Goal: Task Accomplishment & Management: Use online tool/utility

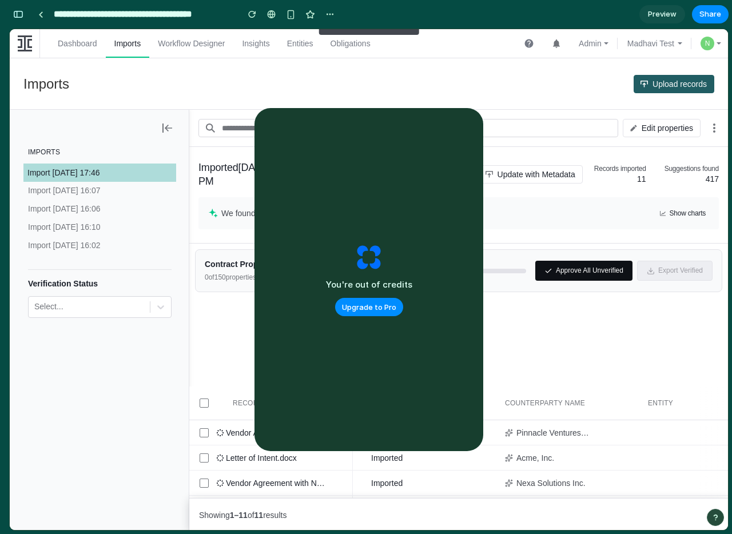
click at [556, 274] on button "Approve All Unverified" at bounding box center [583, 271] width 97 height 20
click at [443, 122] on div "You're out of credits Upgrade to Pro" at bounding box center [368, 279] width 229 height 343
click at [21, 15] on div "button" at bounding box center [18, 14] width 10 height 8
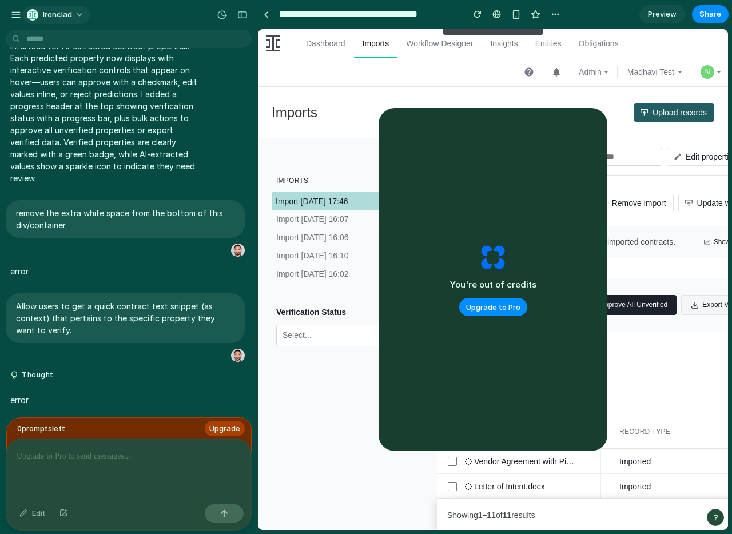
click at [65, 13] on span "Ironclad" at bounding box center [57, 14] width 29 height 11
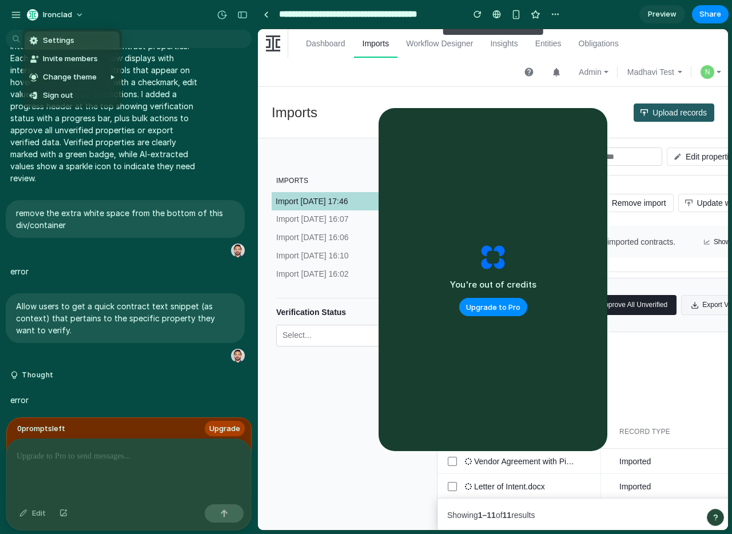
click at [13, 12] on div "Settings Invite members Change theme Sign out" at bounding box center [366, 267] width 732 height 534
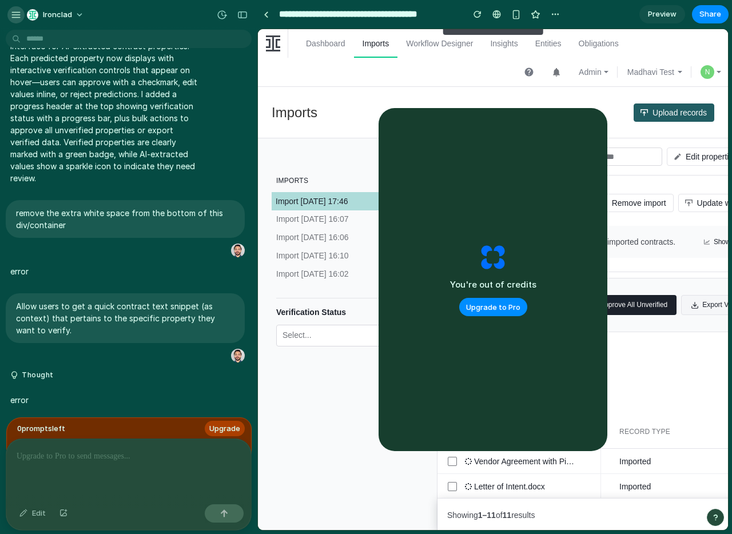
click at [14, 15] on div "button" at bounding box center [16, 15] width 10 height 10
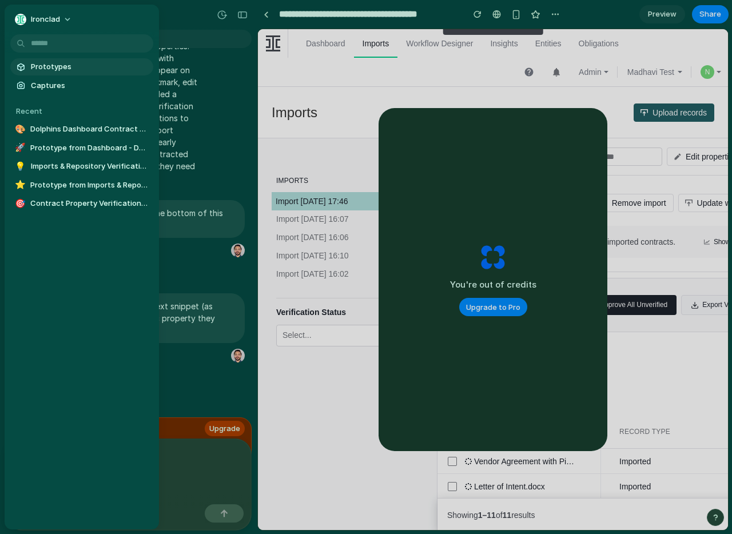
click at [47, 63] on span "Prototypes" at bounding box center [90, 66] width 118 height 11
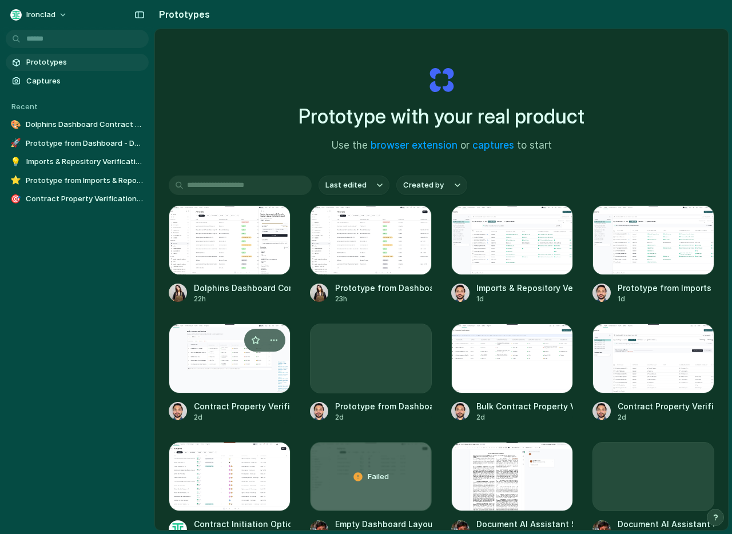
click at [208, 363] on div at bounding box center [230, 359] width 122 height 70
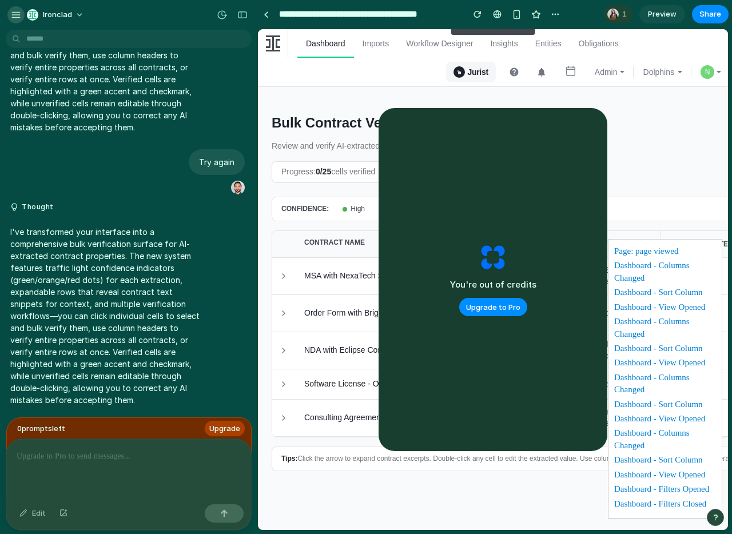
click at [13, 9] on button "button" at bounding box center [15, 14] width 17 height 17
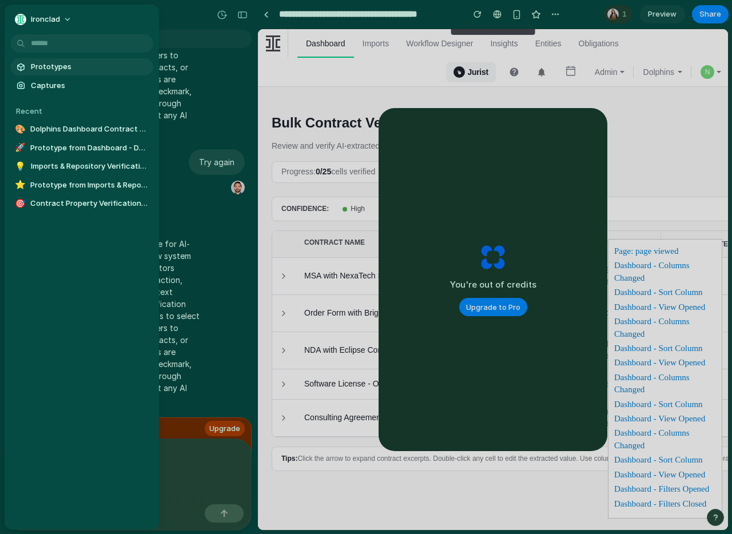
click at [46, 69] on span "Prototypes" at bounding box center [90, 66] width 118 height 11
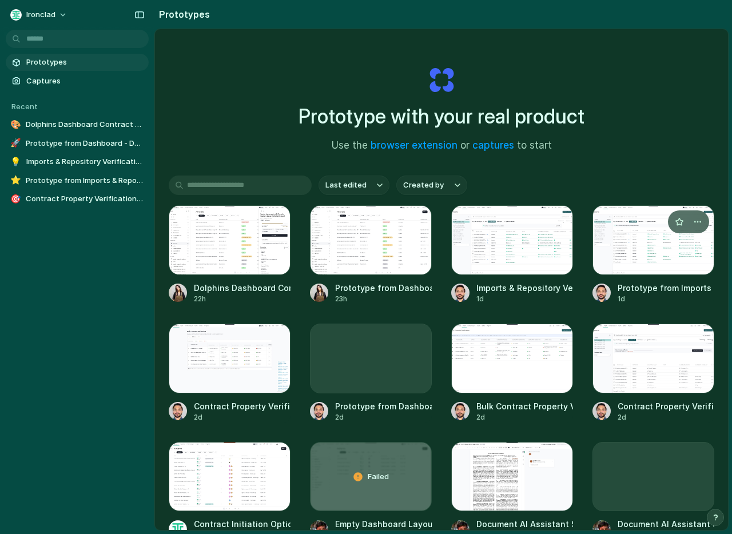
click at [630, 244] on div at bounding box center [653, 240] width 122 height 70
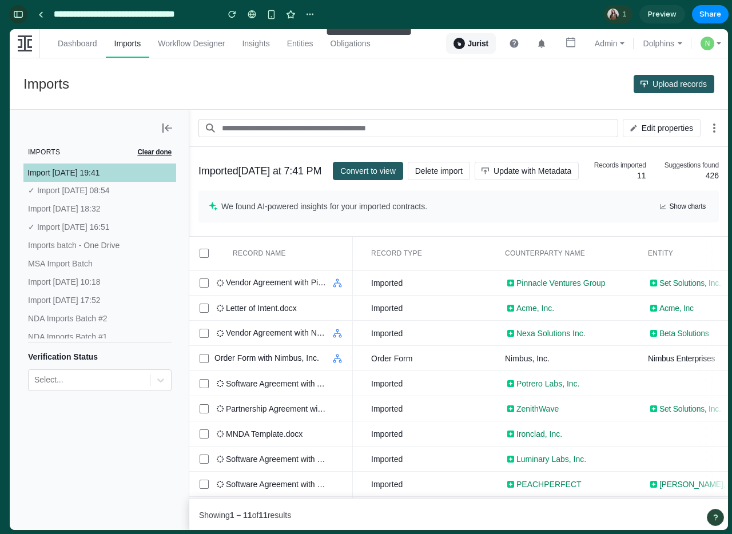
click at [16, 15] on div "button" at bounding box center [18, 14] width 10 height 8
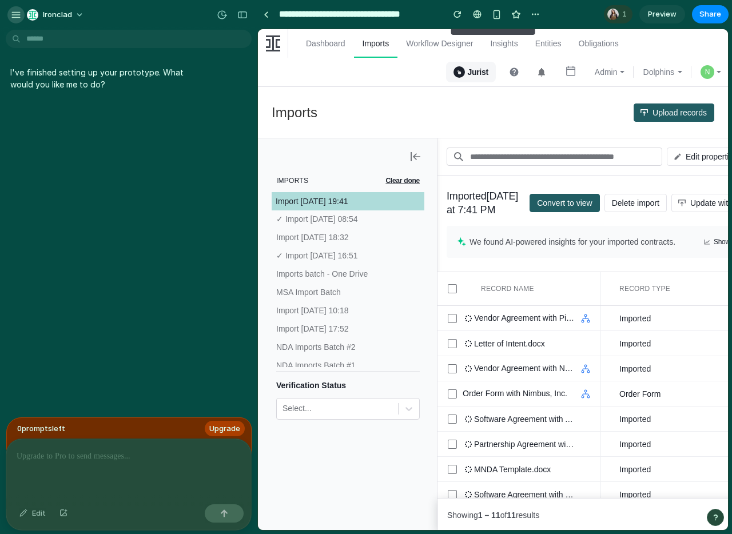
click at [14, 14] on div "button" at bounding box center [16, 15] width 10 height 10
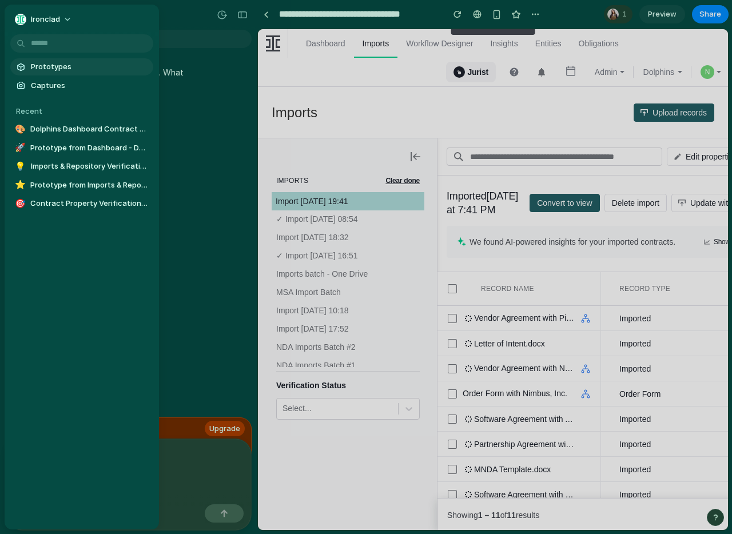
click at [68, 65] on span "Prototypes" at bounding box center [90, 66] width 118 height 11
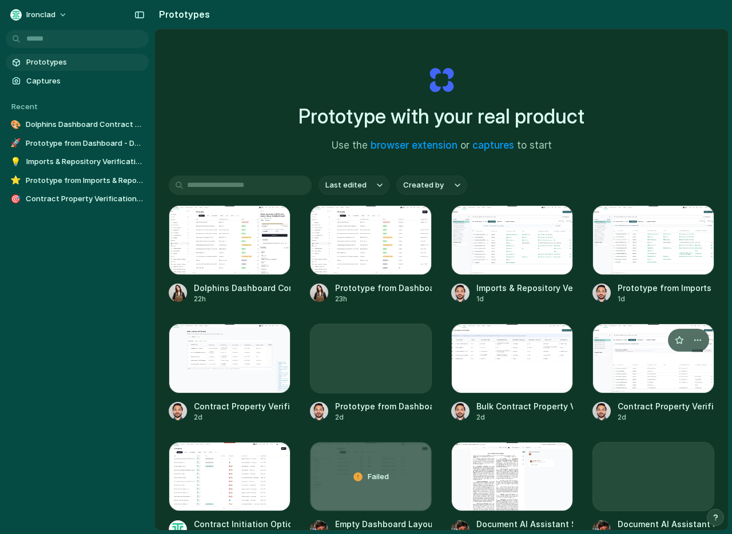
click at [660, 376] on div at bounding box center [653, 359] width 122 height 70
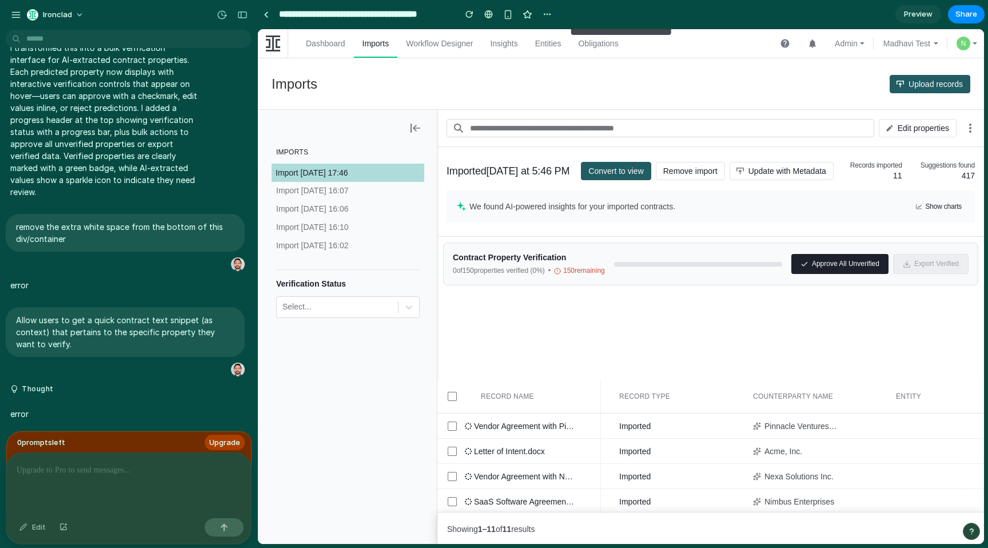
scroll to position [121, 0]
click at [626, 308] on div "Imported [DATE] at 5:46 PM Convert to view Remove import Update with Metadata R…" at bounding box center [710, 329] width 547 height 365
click at [242, 15] on div "button" at bounding box center [242, 15] width 10 height 8
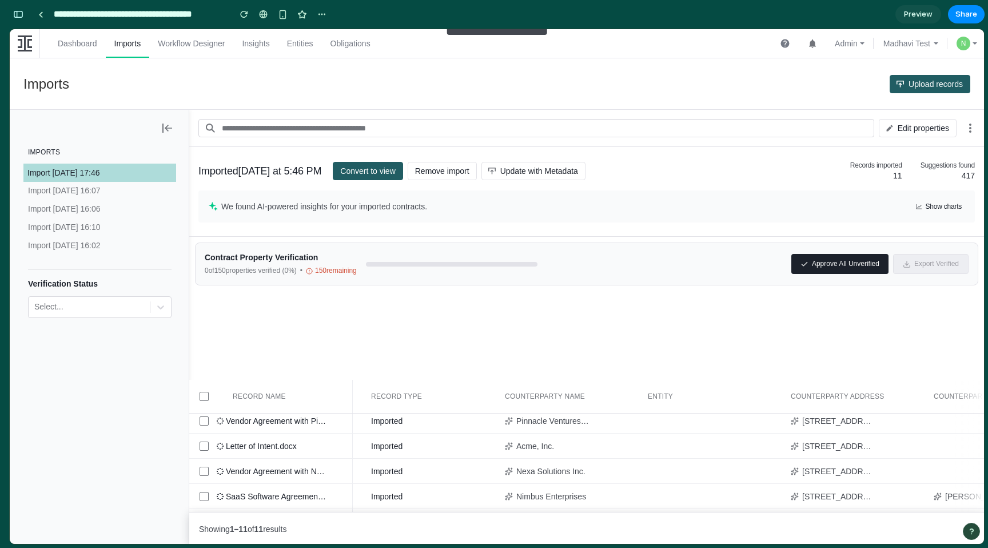
scroll to position [0, 0]
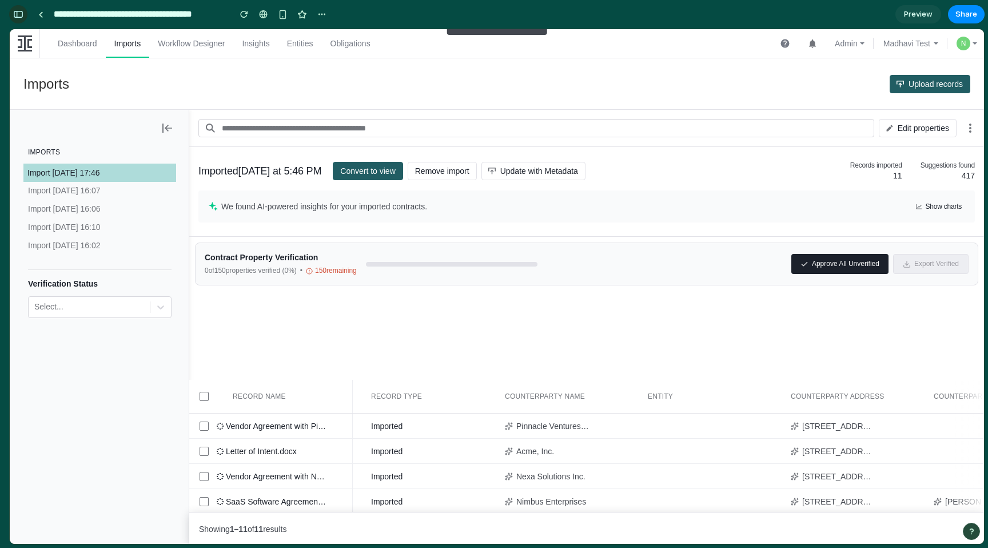
click at [17, 8] on button "button" at bounding box center [18, 14] width 18 height 18
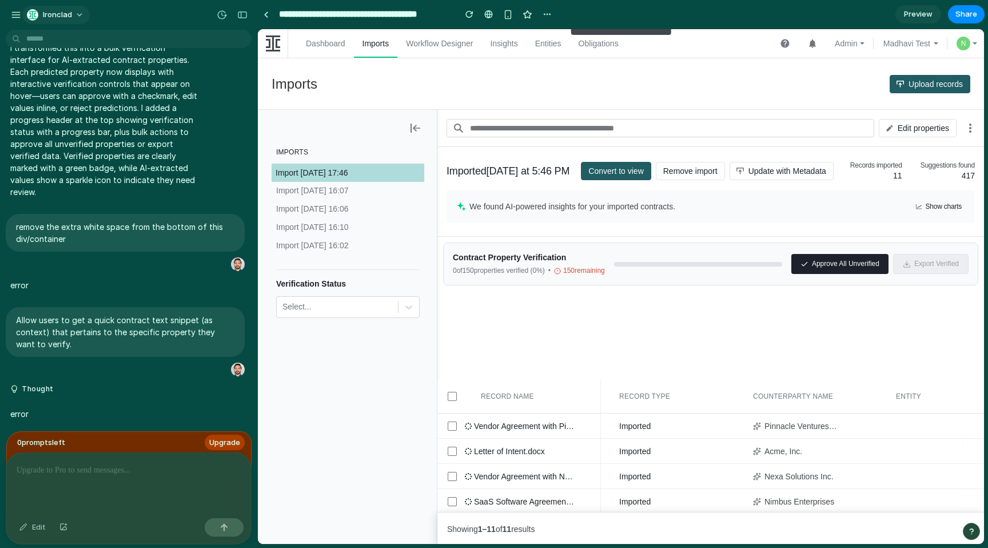
click at [55, 16] on span "Ironclad" at bounding box center [57, 14] width 29 height 11
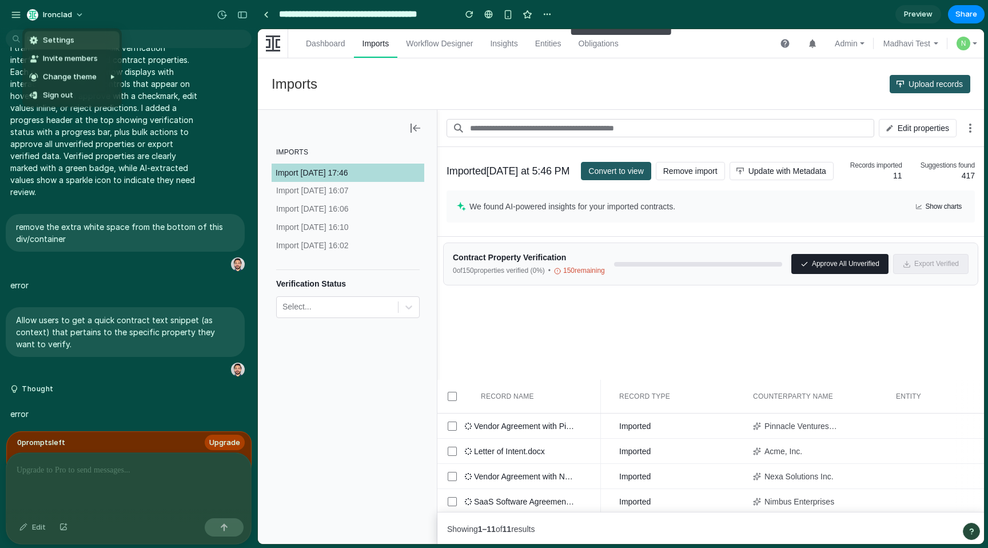
click at [14, 12] on div "Settings Invite members Change theme Sign out" at bounding box center [494, 274] width 988 height 548
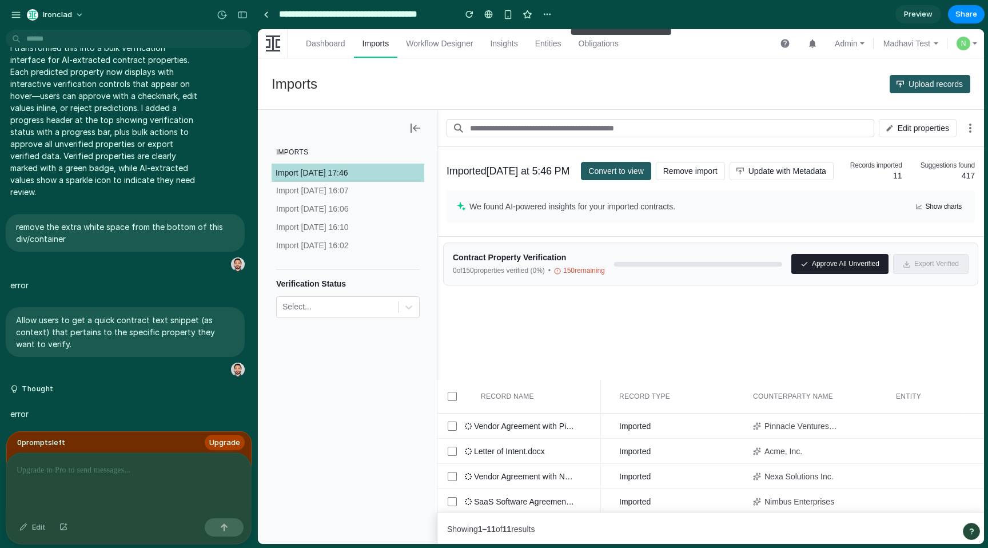
click at [14, 12] on div "button" at bounding box center [16, 15] width 10 height 10
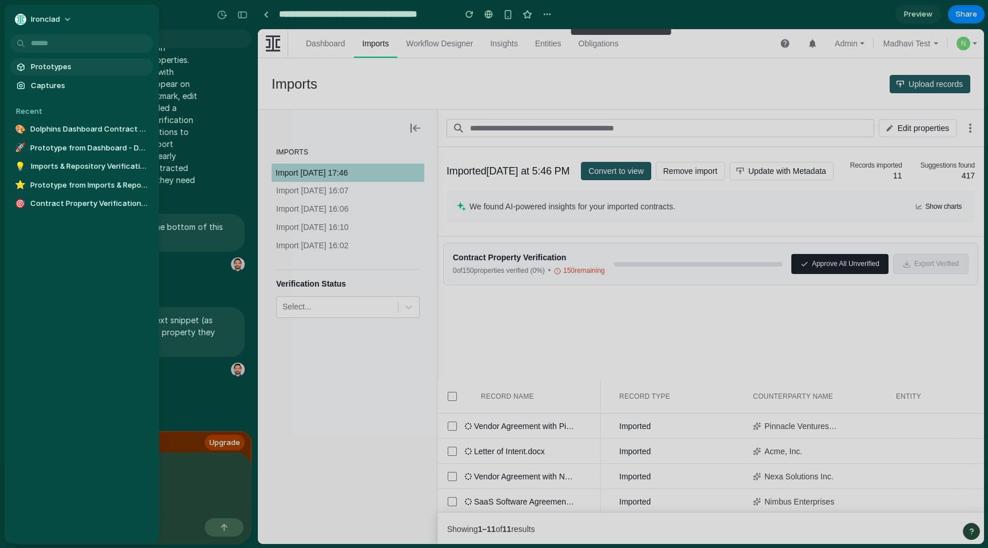
click at [59, 71] on span "Prototypes" at bounding box center [90, 66] width 118 height 11
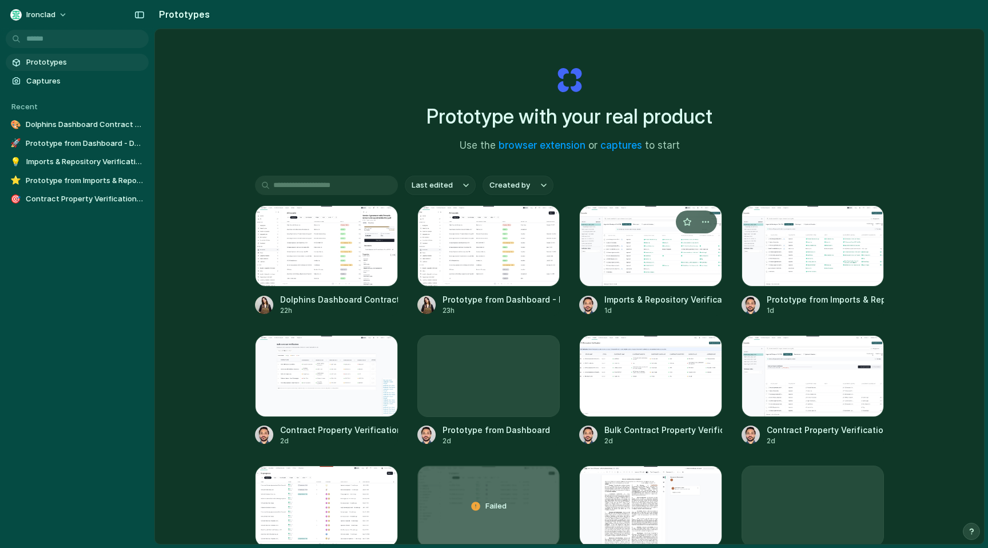
click at [630, 272] on div at bounding box center [650, 245] width 143 height 81
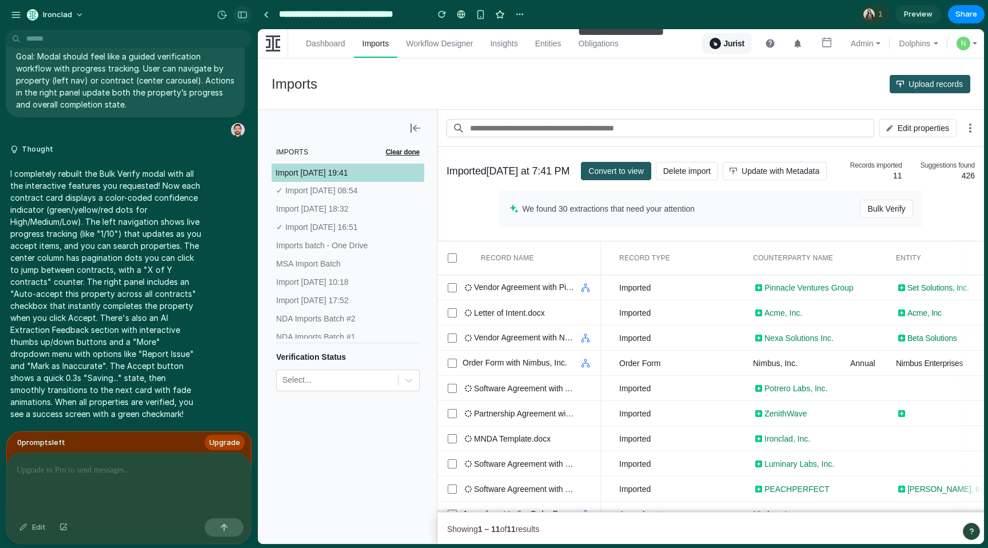
click at [242, 16] on div "button" at bounding box center [242, 15] width 10 height 8
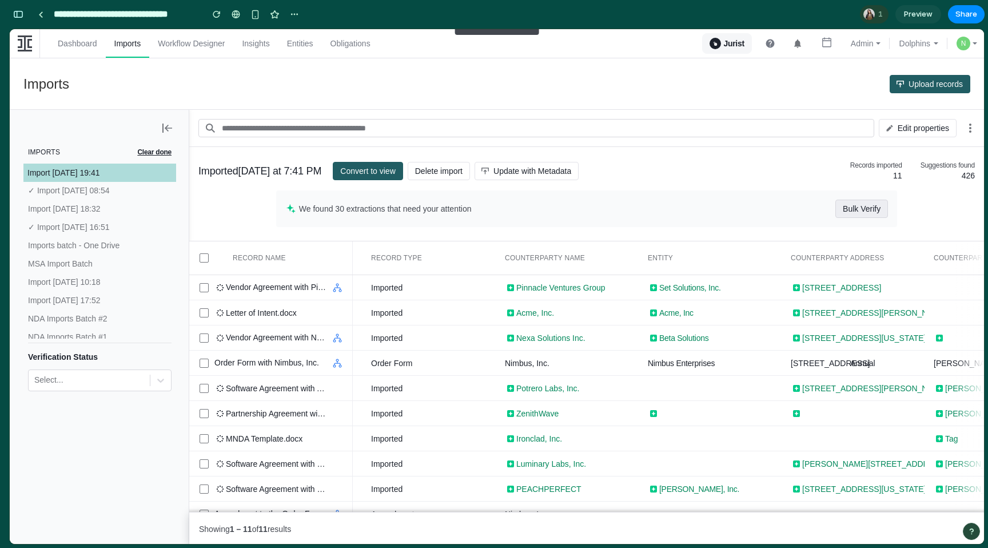
click at [731, 208] on span "Bulk Verify" at bounding box center [862, 209] width 38 height 18
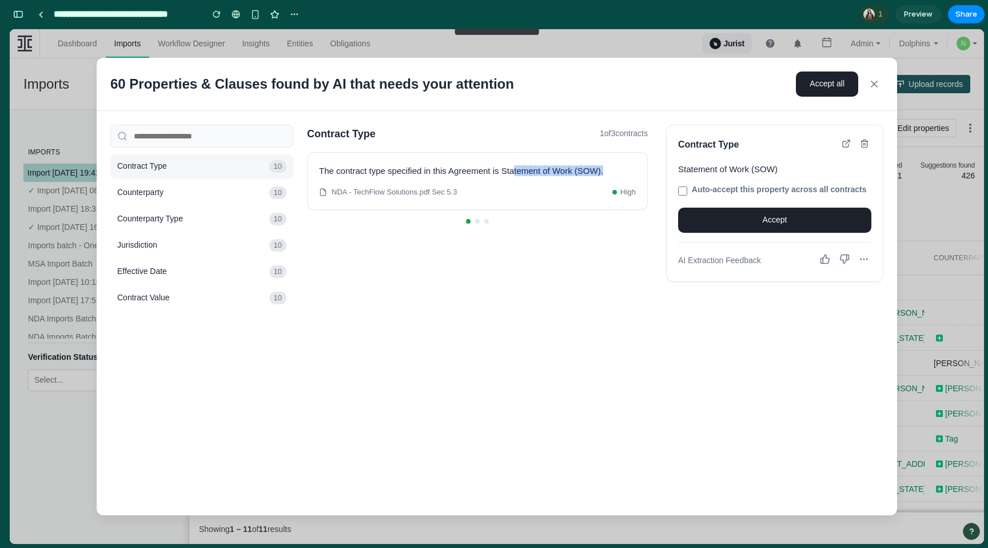
click at [731, 82] on icon at bounding box center [874, 84] width 6 height 6
